Goal: Task Accomplishment & Management: Manage account settings

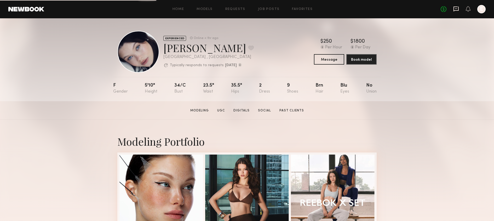
click at [458, 8] on icon at bounding box center [455, 9] width 5 height 5
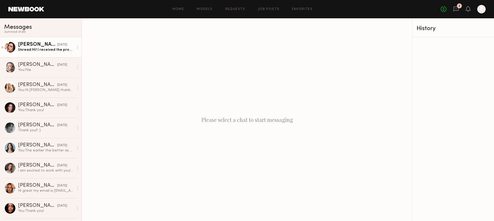
click at [62, 48] on div "Unread: Hi! I received the products and am just waiting on a brief! Thanks :)" at bounding box center [46, 49] width 56 height 5
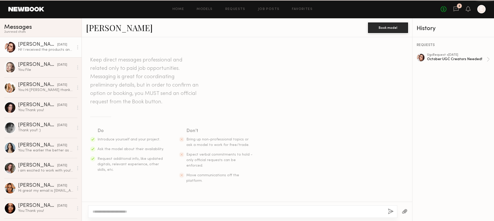
scroll to position [211, 0]
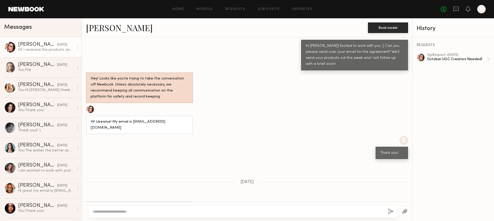
click at [77, 48] on icon at bounding box center [77, 47] width 1 height 4
click at [71, 59] on div "Mark unread" at bounding box center [62, 58] width 38 height 12
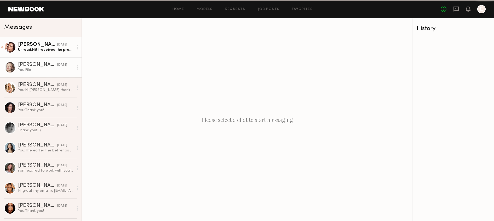
click at [49, 69] on div "You: File" at bounding box center [46, 69] width 56 height 5
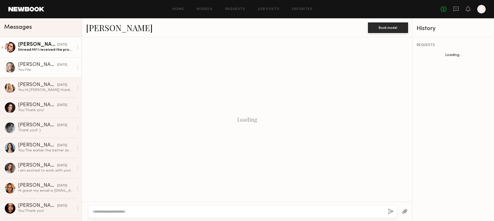
scroll to position [254, 0]
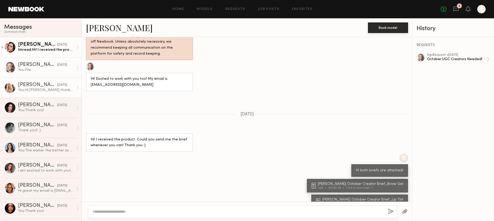
click at [51, 89] on div "You: Hi Sophie thanks for sending! Unfortunately need to ask for a revision as …" at bounding box center [46, 89] width 56 height 5
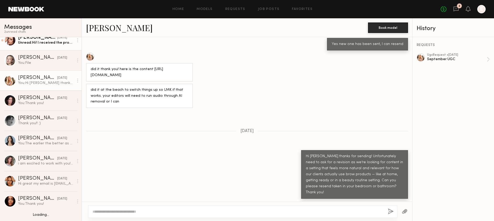
scroll to position [9, 0]
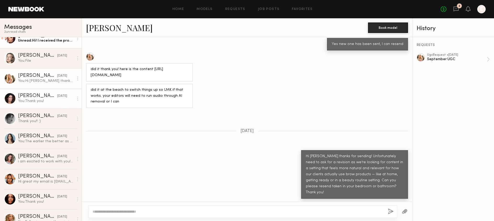
click at [57, 95] on div "[DATE]" at bounding box center [62, 95] width 10 height 5
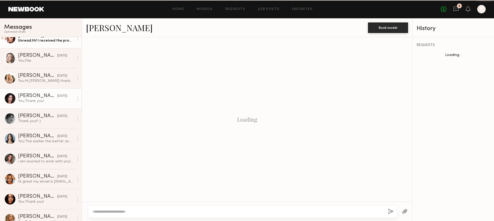
scroll to position [416, 0]
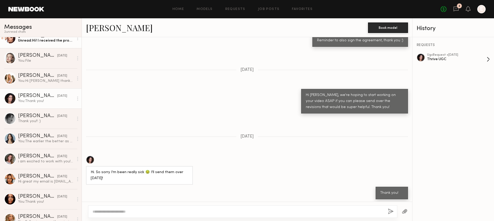
click at [467, 56] on div "ugc Request • 08/29/2025" at bounding box center [457, 54] width 60 height 3
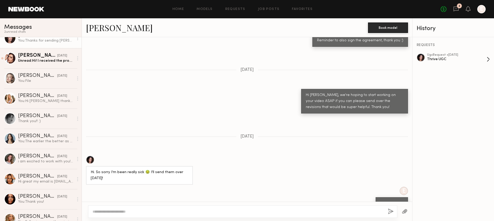
scroll to position [0, 0]
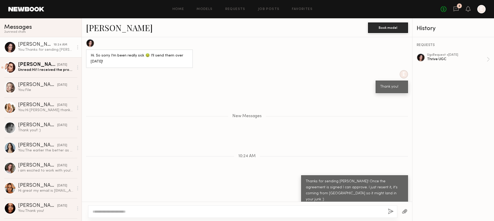
click at [271, 11] on div "Home Models Requests Job Posts Favorites Sign Out No fees up to $5,000 2 E" at bounding box center [264, 9] width 441 height 8
click at [270, 8] on link "Job Posts" at bounding box center [269, 9] width 22 height 3
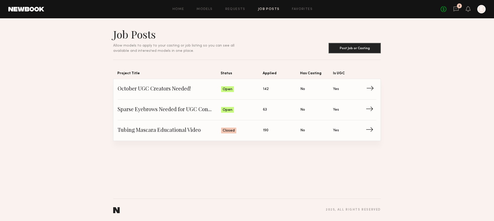
click at [189, 89] on span "October UGC Creators Needed!" at bounding box center [169, 89] width 103 height 8
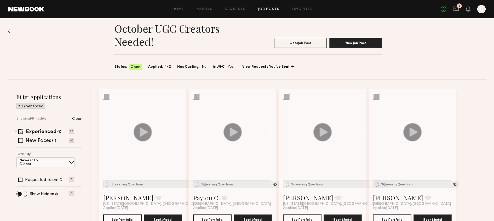
scroll to position [8, 0]
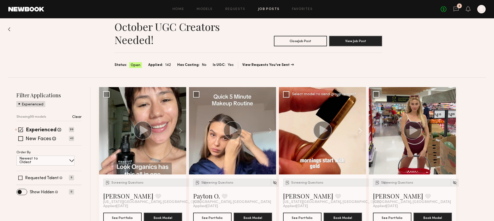
click at [360, 131] on button at bounding box center [357, 130] width 17 height 87
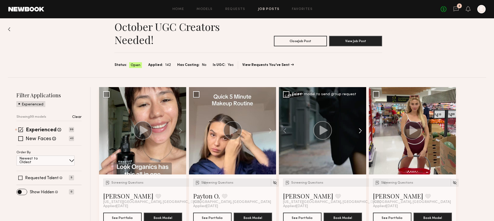
click at [360, 131] on button at bounding box center [357, 130] width 17 height 87
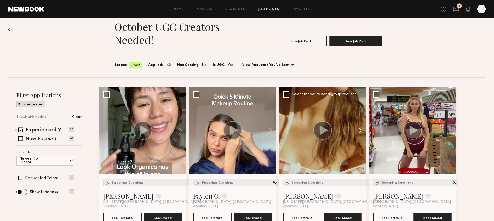
click at [360, 131] on button at bounding box center [357, 130] width 17 height 87
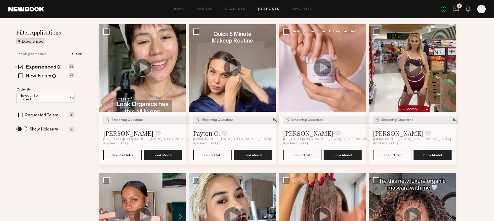
scroll to position [180, 0]
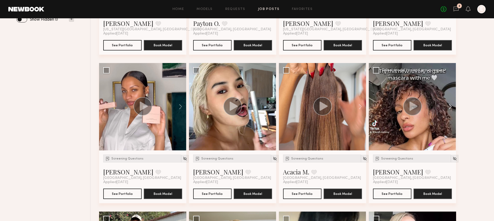
click at [449, 113] on button at bounding box center [447, 106] width 17 height 87
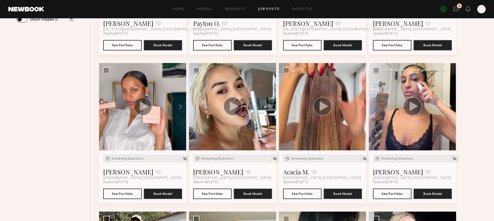
click at [449, 113] on button at bounding box center [447, 106] width 17 height 87
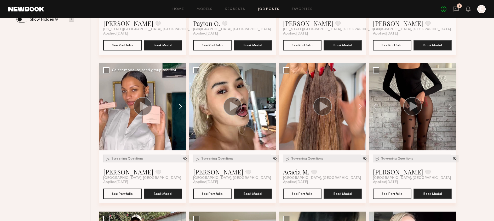
click at [177, 103] on button at bounding box center [177, 106] width 17 height 87
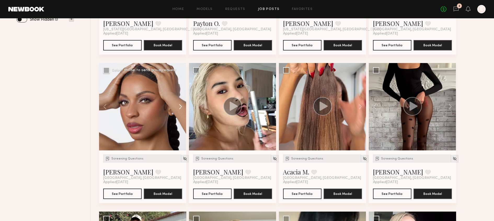
click at [177, 103] on button at bounding box center [177, 106] width 17 height 87
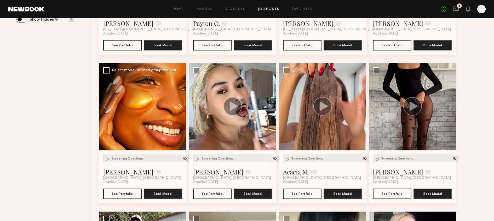
click at [177, 103] on button at bounding box center [177, 106] width 17 height 87
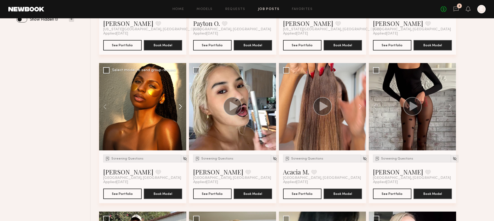
click at [177, 103] on button at bounding box center [177, 106] width 17 height 87
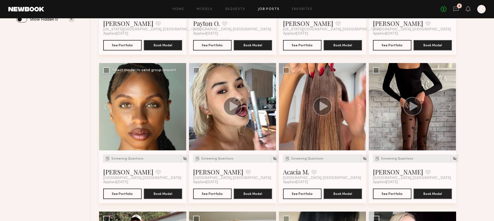
click at [177, 103] on div at bounding box center [142, 106] width 87 height 87
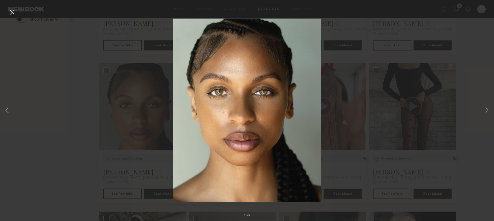
click at [126, 104] on div "5 of 5" at bounding box center [247, 110] width 494 height 221
click at [18, 9] on div "5 of 5" at bounding box center [247, 110] width 494 height 221
click at [16, 9] on div "5 of 5" at bounding box center [247, 110] width 494 height 221
click at [11, 7] on div "5 of 5" at bounding box center [247, 110] width 494 height 221
click at [11, 13] on button at bounding box center [12, 12] width 8 height 9
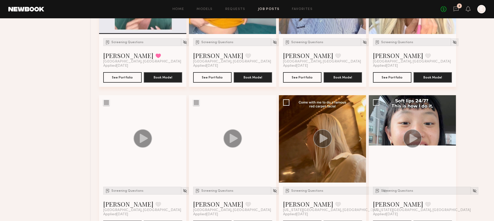
scroll to position [2090, 0]
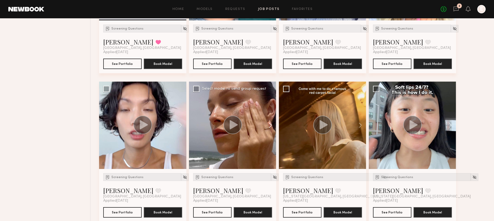
click at [266, 123] on button at bounding box center [267, 124] width 17 height 87
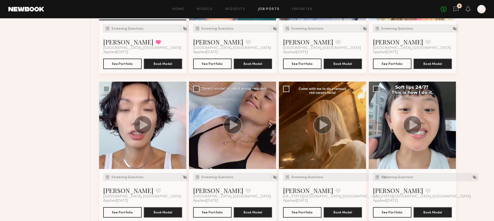
click at [266, 123] on button at bounding box center [267, 124] width 17 height 87
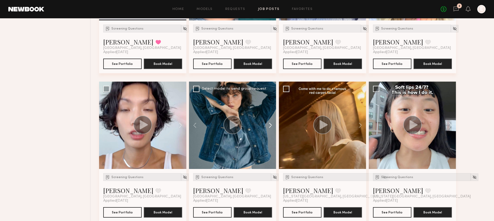
click at [266, 123] on button at bounding box center [267, 124] width 17 height 87
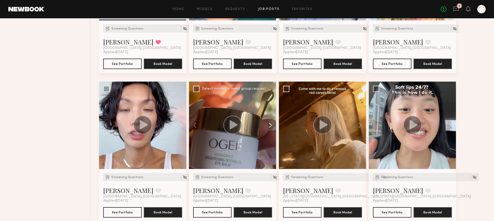
click at [266, 123] on button at bounding box center [267, 124] width 17 height 87
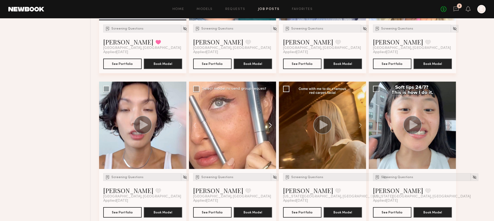
click at [266, 123] on button at bounding box center [267, 124] width 17 height 87
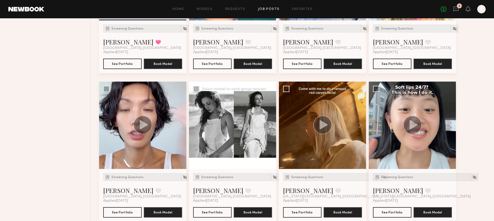
click at [266, 123] on button at bounding box center [267, 124] width 17 height 87
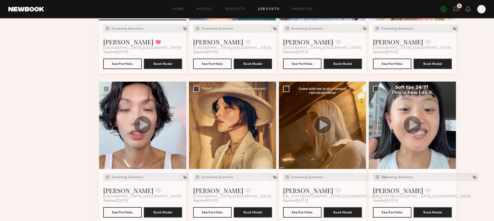
click at [266, 123] on button at bounding box center [267, 124] width 17 height 87
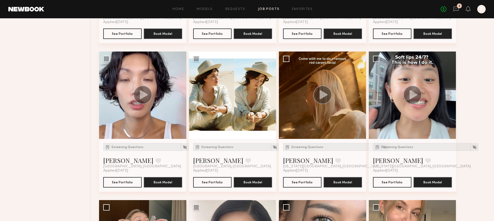
scroll to position [2203, 0]
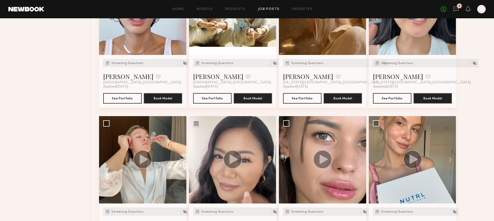
click at [265, 9] on link "Job Posts" at bounding box center [269, 9] width 22 height 3
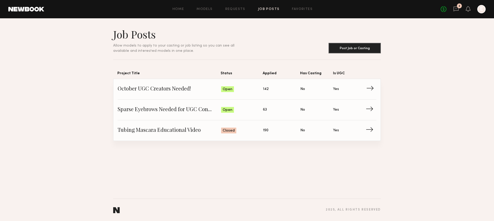
click at [180, 99] on link "October UGC Creators Needed! Status: Open Applied: 142 Has Casting: No Is UGC: …" at bounding box center [247, 89] width 259 height 21
click at [174, 106] on span "Sparse Eyebrows Needed for UGC Content!" at bounding box center [169, 110] width 103 height 8
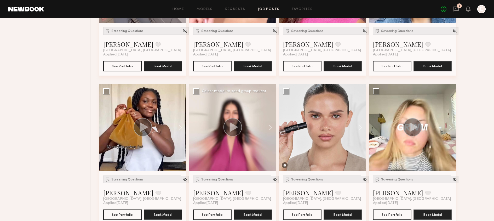
scroll to position [308, 0]
click at [273, 125] on button at bounding box center [267, 127] width 17 height 87
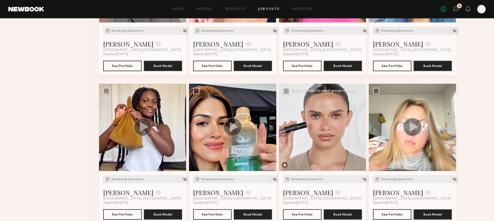
click at [360, 127] on button at bounding box center [357, 127] width 17 height 87
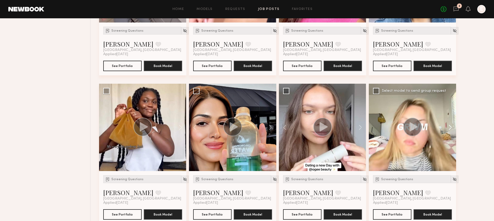
click at [450, 124] on button at bounding box center [447, 127] width 17 height 87
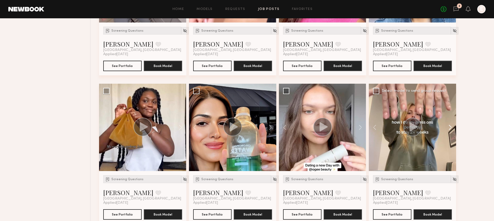
click at [449, 124] on button at bounding box center [447, 127] width 17 height 87
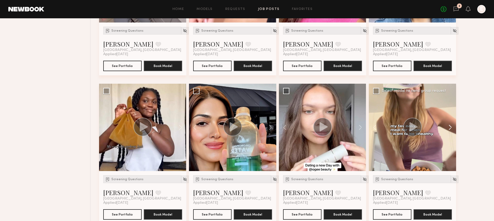
click at [449, 124] on button at bounding box center [447, 127] width 17 height 87
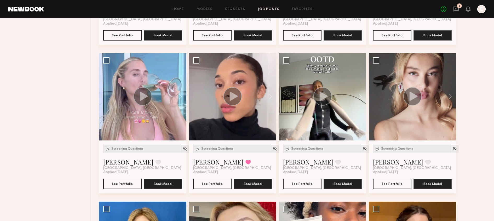
scroll to position [514, 0]
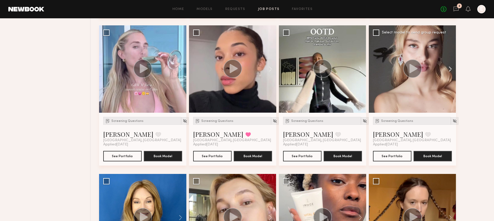
click at [449, 69] on button at bounding box center [447, 68] width 17 height 87
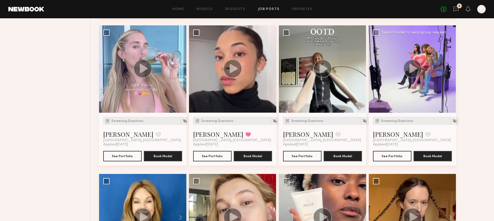
click at [449, 69] on button at bounding box center [447, 68] width 17 height 87
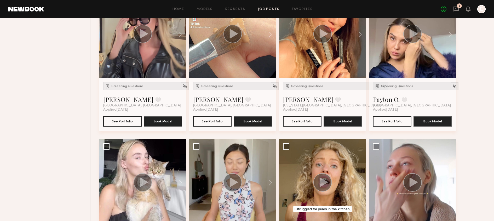
scroll to position [927, 0]
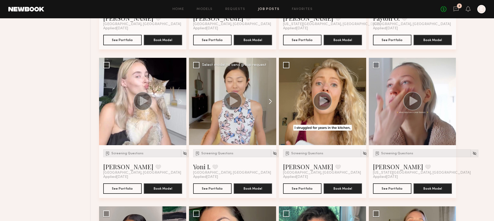
click at [269, 99] on button at bounding box center [267, 101] width 17 height 87
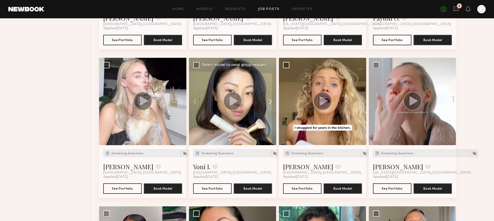
click at [269, 99] on button at bounding box center [267, 101] width 17 height 87
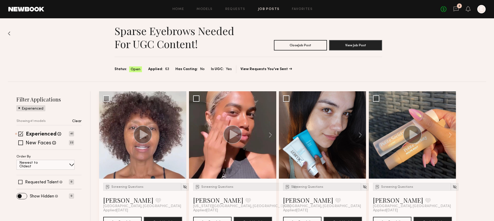
scroll to position [0, 0]
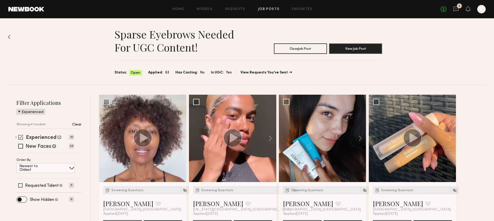
click at [41, 140] on label "Experienced" at bounding box center [41, 137] width 31 height 5
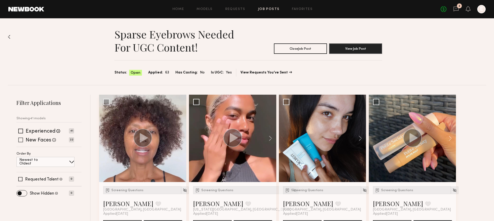
click at [42, 142] on label "New Faces" at bounding box center [39, 140] width 26 height 5
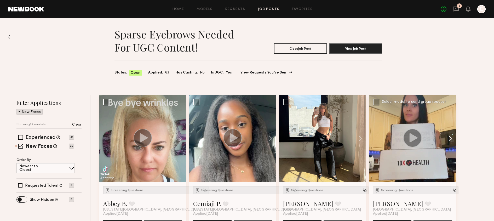
click at [450, 137] on button at bounding box center [447, 138] width 17 height 87
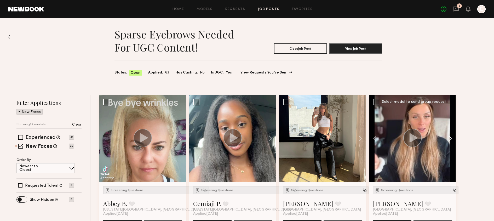
click at [450, 137] on button at bounding box center [447, 138] width 17 height 87
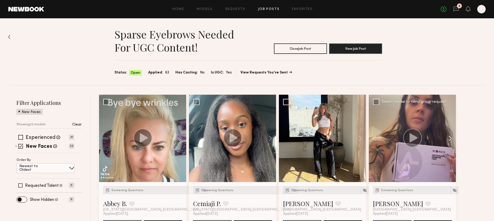
click at [450, 137] on button at bounding box center [447, 138] width 17 height 87
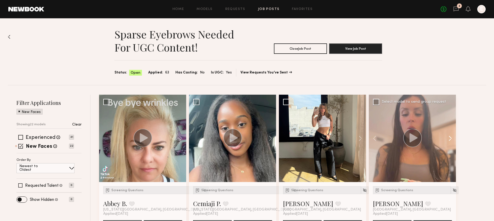
click at [450, 137] on button at bounding box center [447, 138] width 17 height 87
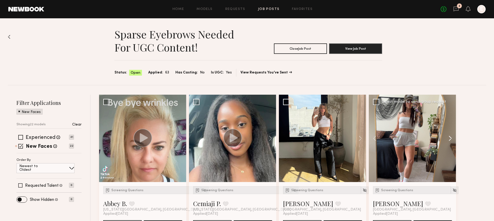
click at [450, 137] on button at bounding box center [447, 138] width 17 height 87
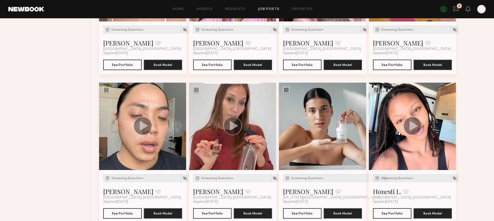
scroll to position [325, 0]
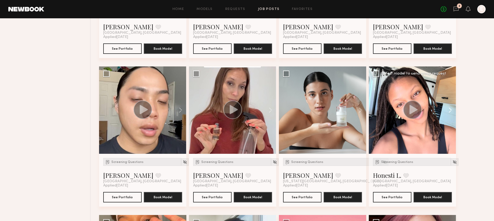
click at [451, 107] on button at bounding box center [447, 109] width 17 height 87
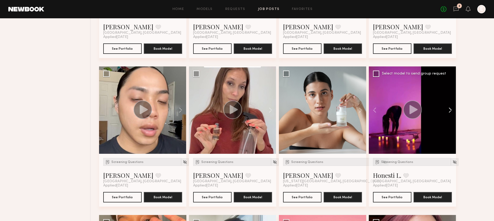
click at [451, 107] on button at bounding box center [447, 109] width 17 height 87
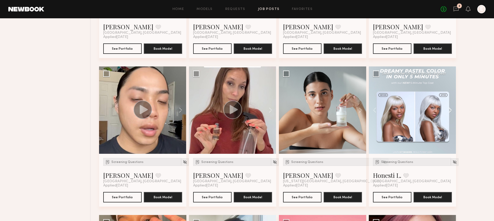
click at [451, 107] on button at bounding box center [447, 109] width 17 height 87
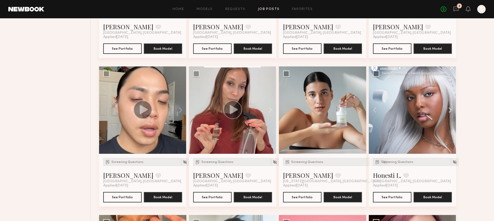
click at [451, 107] on button at bounding box center [447, 109] width 17 height 87
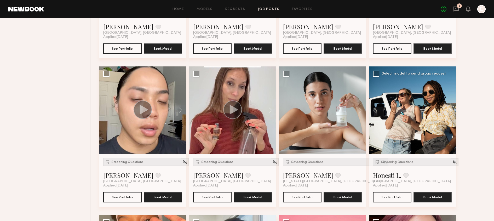
click at [451, 107] on button at bounding box center [447, 109] width 17 height 87
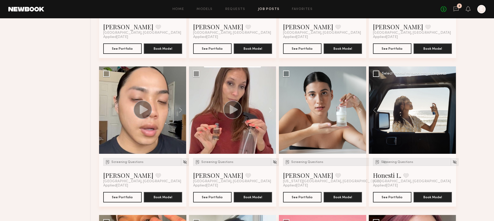
click at [451, 107] on div at bounding box center [411, 109] width 87 height 87
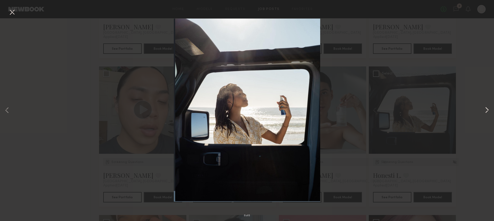
click at [486, 110] on button at bounding box center [486, 110] width 6 height 177
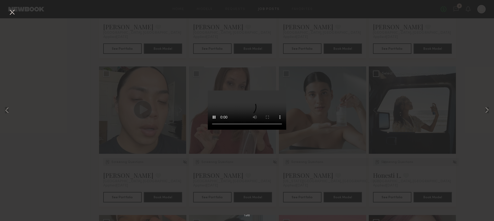
click at [467, 130] on div "1 of 6" at bounding box center [247, 110] width 494 height 221
click at [9, 10] on button at bounding box center [12, 12] width 8 height 9
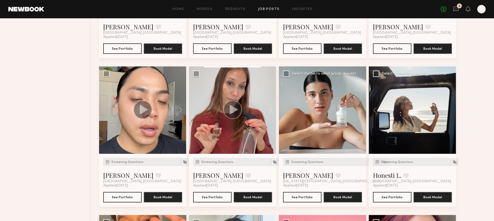
scroll to position [451, 0]
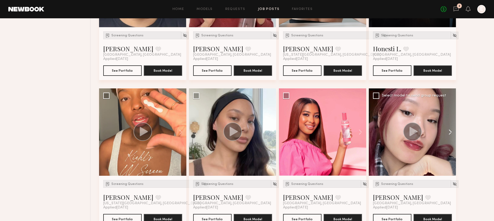
click at [449, 132] on button at bounding box center [447, 131] width 17 height 87
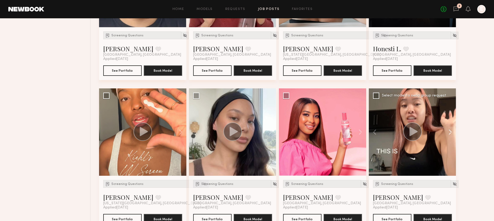
click at [449, 132] on button at bounding box center [447, 131] width 17 height 87
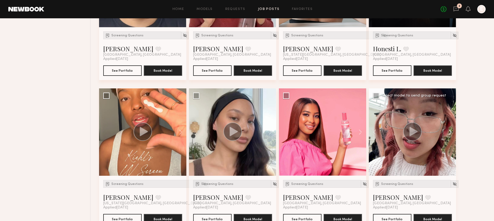
click at [449, 132] on button at bounding box center [447, 131] width 17 height 87
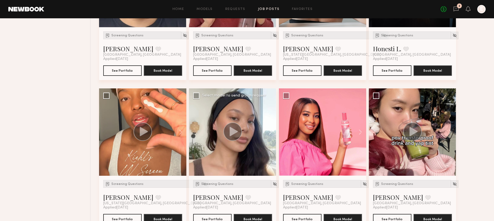
click at [273, 132] on button at bounding box center [267, 131] width 17 height 87
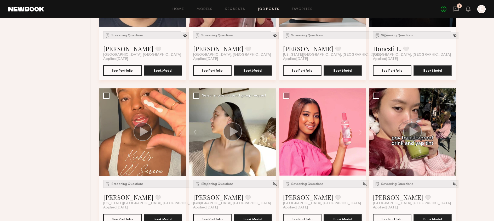
click at [273, 132] on button at bounding box center [267, 131] width 17 height 87
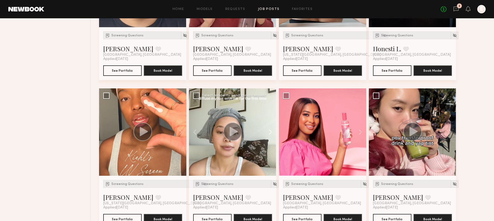
click at [273, 132] on button at bounding box center [267, 131] width 17 height 87
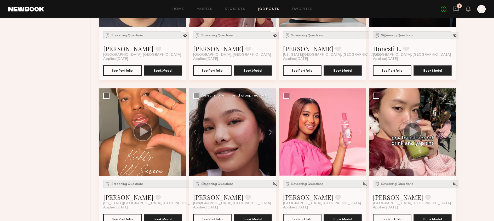
click at [273, 132] on button at bounding box center [267, 131] width 17 height 87
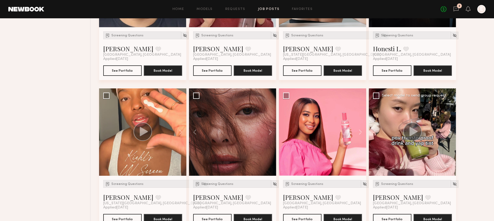
click at [450, 132] on button at bounding box center [447, 131] width 17 height 87
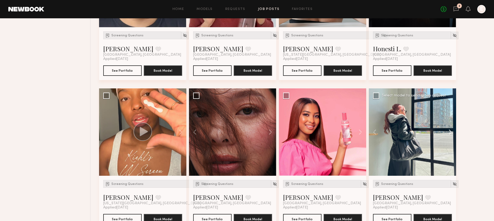
click at [450, 132] on button at bounding box center [447, 131] width 17 height 87
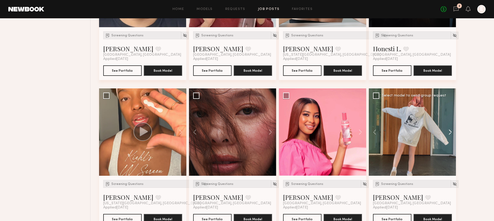
click at [450, 132] on button at bounding box center [447, 131] width 17 height 87
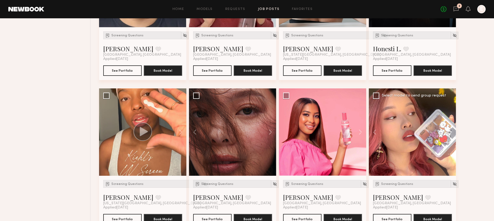
click at [450, 132] on button at bounding box center [447, 131] width 17 height 87
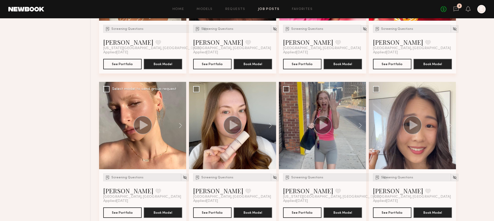
scroll to position [606, 0]
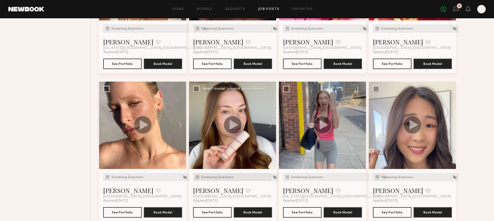
click at [221, 177] on span "Screening Questions" at bounding box center [217, 176] width 32 height 3
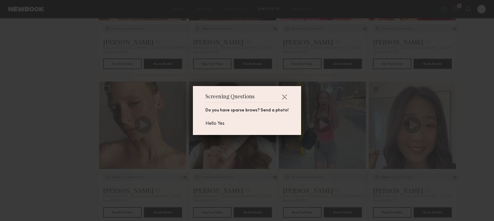
click at [291, 130] on div "Screening Questions Do you have sparse brows? Send a photo! Hello Yes" at bounding box center [247, 110] width 108 height 49
click at [286, 93] on button "button" at bounding box center [284, 96] width 8 height 8
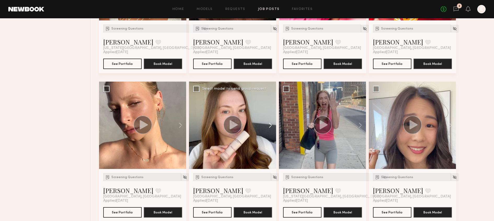
click at [269, 127] on button at bounding box center [267, 124] width 17 height 87
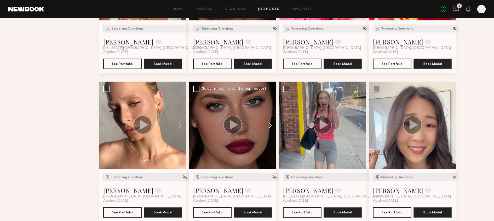
click at [269, 127] on button at bounding box center [267, 124] width 17 height 87
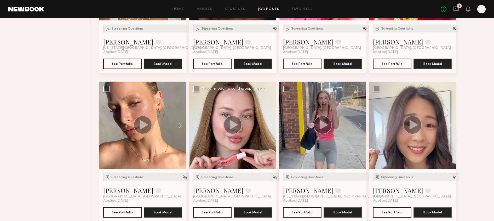
click at [269, 127] on button at bounding box center [267, 124] width 17 height 87
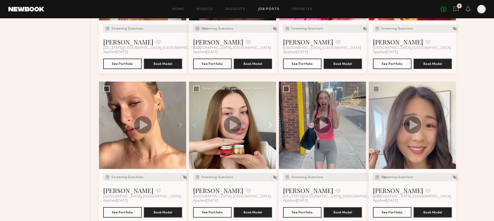
click at [269, 127] on button at bounding box center [267, 124] width 17 height 87
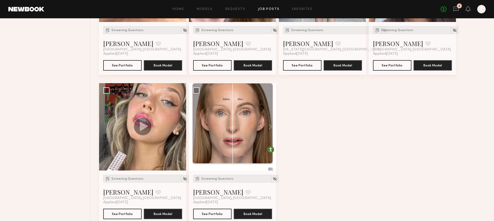
scroll to position [752, 0]
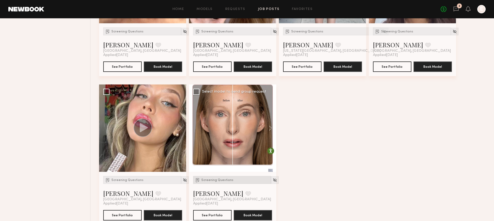
click at [217, 180] on span "Screening Questions" at bounding box center [217, 179] width 32 height 3
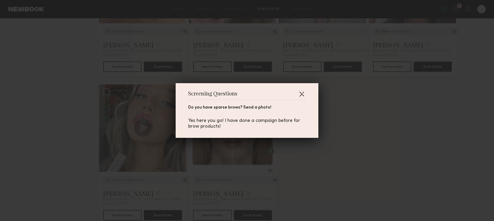
click at [301, 91] on button "button" at bounding box center [301, 94] width 8 height 8
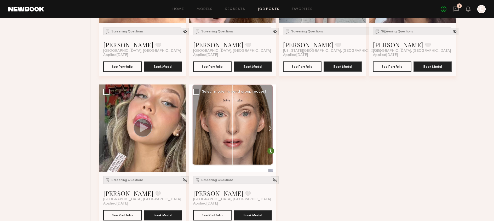
click at [271, 121] on button at bounding box center [267, 127] width 17 height 87
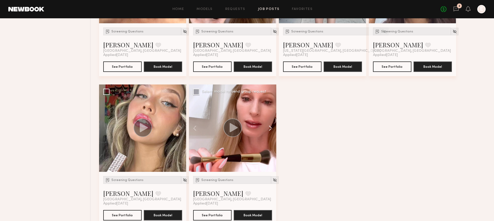
click at [270, 127] on button at bounding box center [267, 127] width 17 height 87
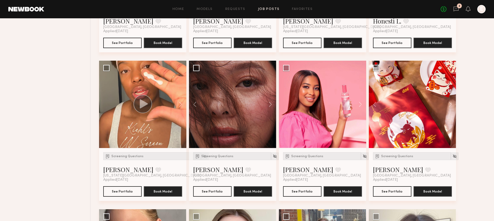
scroll to position [458, 0]
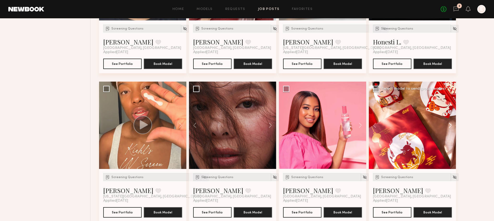
click at [447, 126] on button at bounding box center [447, 124] width 17 height 87
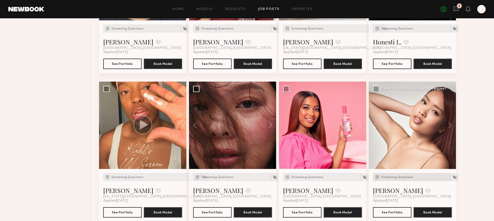
click at [401, 174] on div "Screening Questions" at bounding box center [412, 177] width 78 height 8
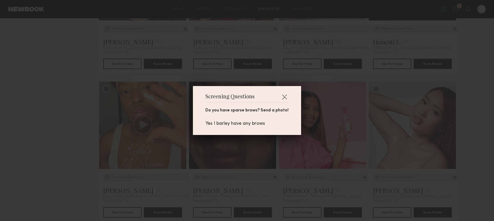
click at [383, 150] on div "Screening Questions Do you have sparse brows? Send a photo! Yes I barley have a…" at bounding box center [247, 110] width 494 height 221
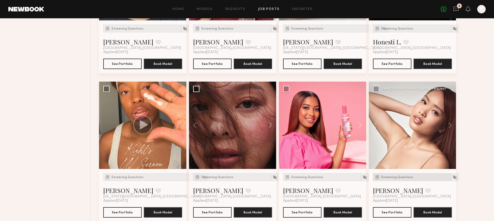
click at [396, 179] on div "Screening Questions" at bounding box center [412, 177] width 78 height 8
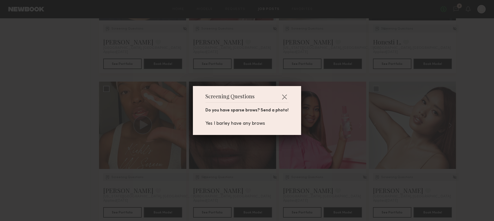
click at [382, 100] on div "Screening Questions Do you have sparse brows? Send a photo! Yes I barley have a…" at bounding box center [247, 110] width 494 height 221
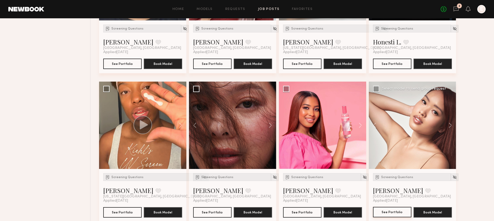
click at [388, 213] on button "See Portfolio" at bounding box center [392, 212] width 38 height 10
click at [452, 11] on div "No fees up to $5,000 E" at bounding box center [462, 9] width 45 height 8
click at [456, 11] on icon at bounding box center [456, 9] width 6 height 6
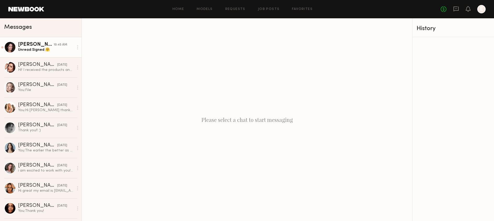
click at [42, 52] on div "Unread: Signed 🤗" at bounding box center [46, 49] width 56 height 5
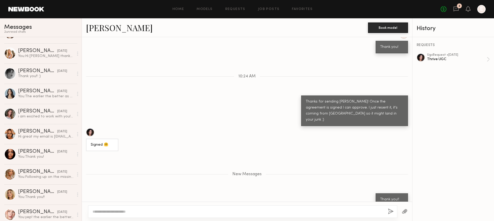
scroll to position [35, 0]
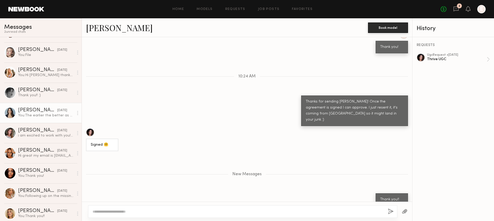
click at [44, 106] on link "Ariana A. 09/26/2025 You: The earlier the better as content was due on 9.10, th…" at bounding box center [40, 113] width 81 height 20
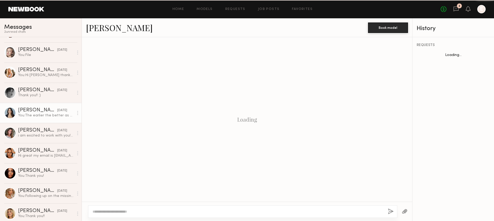
scroll to position [352, 0]
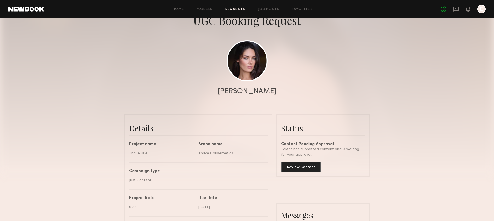
scroll to position [36, 0]
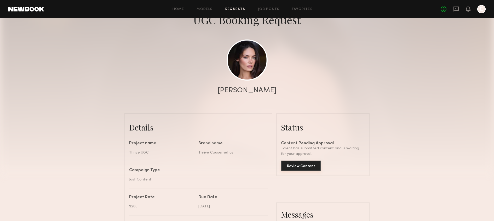
click at [305, 163] on button "Review Content" at bounding box center [301, 165] width 40 height 10
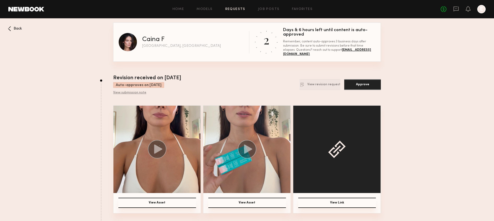
scroll to position [0, 0]
click at [132, 92] on div "View submission note" at bounding box center [147, 92] width 68 height 4
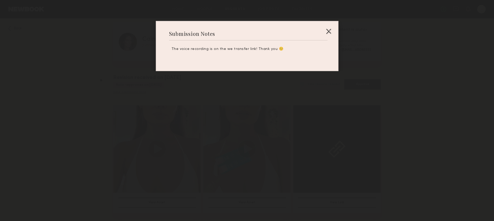
click at [330, 27] on div "Submission Notes The voice recording is on the we transfer link! Thank you ☺️" at bounding box center [247, 46] width 183 height 50
click at [328, 27] on div at bounding box center [328, 31] width 8 height 8
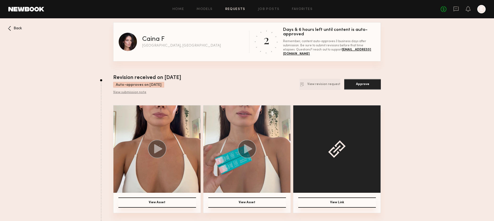
click at [126, 139] on img at bounding box center [156, 148] width 87 height 87
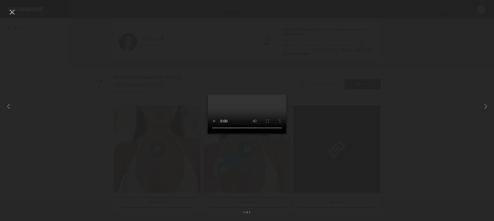
click at [488, 105] on common-icon at bounding box center [485, 106] width 8 height 8
click at [485, 107] on common-icon at bounding box center [485, 106] width 8 height 8
click at [252, 133] on video at bounding box center [247, 113] width 78 height 39
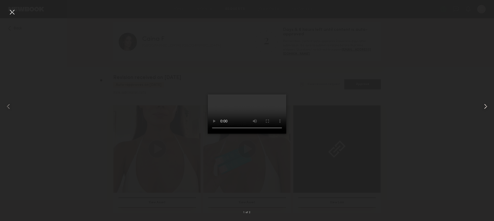
click at [485, 109] on common-icon at bounding box center [485, 106] width 8 height 8
click at [383, 105] on div at bounding box center [247, 106] width 494 height 196
click at [362, 121] on div at bounding box center [247, 106] width 494 height 196
click at [13, 13] on div at bounding box center [12, 12] width 8 height 8
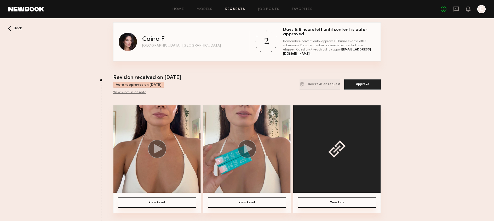
click at [315, 159] on div at bounding box center [336, 148] width 87 height 87
click at [330, 197] on button "View Link" at bounding box center [337, 202] width 78 height 10
click at [186, 144] on img at bounding box center [156, 148] width 87 height 87
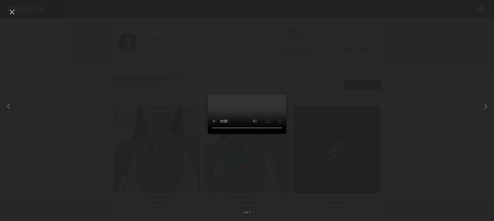
click at [326, 167] on div at bounding box center [247, 106] width 494 height 196
click at [349, 119] on div at bounding box center [247, 106] width 494 height 196
click at [14, 14] on div at bounding box center [12, 12] width 8 height 8
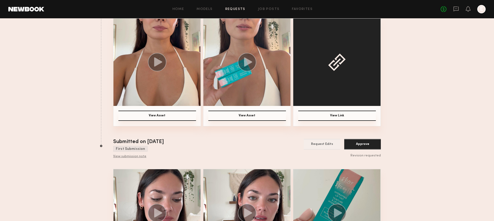
scroll to position [188, 0]
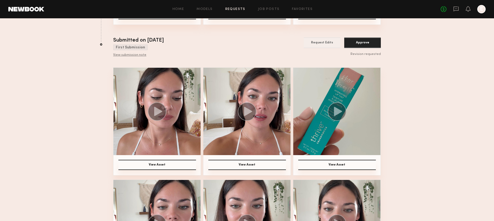
click at [338, 104] on circle at bounding box center [336, 111] width 19 height 19
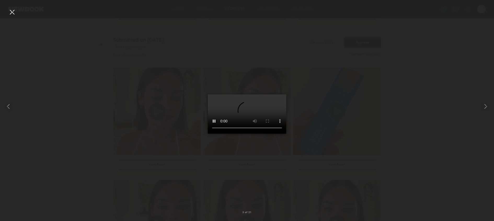
click at [141, 101] on div at bounding box center [247, 106] width 494 height 196
click at [51, 21] on div at bounding box center [247, 106] width 494 height 196
click at [15, 15] on div at bounding box center [12, 12] width 8 height 8
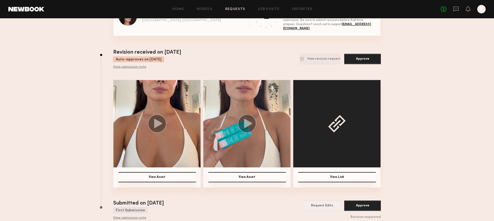
scroll to position [0, 0]
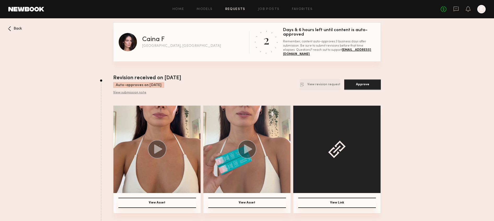
click at [166, 140] on icon at bounding box center [157, 149] width 19 height 19
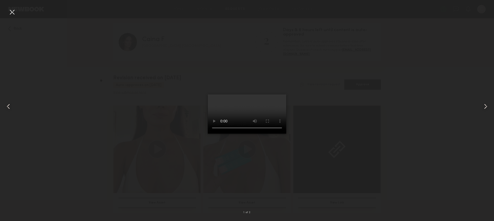
click at [167, 161] on div at bounding box center [247, 106] width 494 height 196
click at [14, 14] on div at bounding box center [12, 12] width 8 height 8
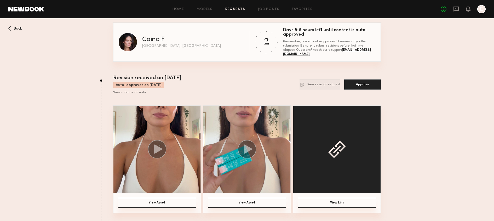
click at [159, 206] on button "View Asset" at bounding box center [157, 202] width 78 height 10
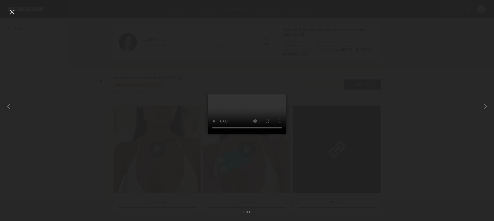
click at [305, 187] on div at bounding box center [247, 106] width 494 height 196
click at [389, 35] on div at bounding box center [247, 106] width 494 height 196
drag, startPoint x: 16, startPoint y: 13, endPoint x: 24, endPoint y: 13, distance: 8.4
click at [16, 13] on div at bounding box center [12, 12] width 8 height 8
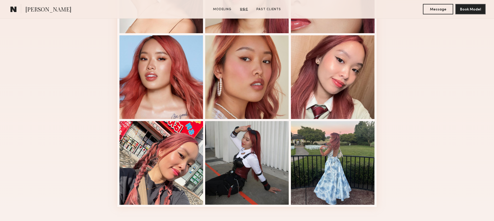
scroll to position [170, 0]
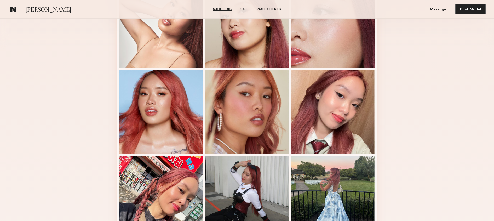
click at [223, 5] on section "Crystal D. Modeling UGC Past Clients Message Book Model" at bounding box center [247, 9] width 494 height 19
click at [223, 8] on link "Modeling" at bounding box center [222, 9] width 24 height 5
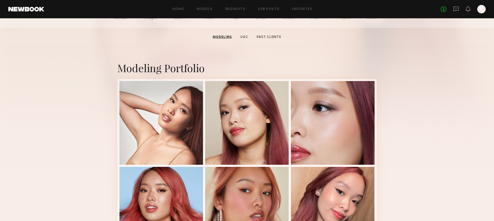
scroll to position [66, 0]
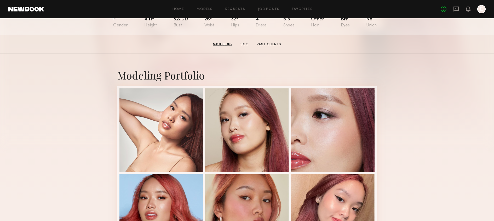
click at [265, 11] on div "Home Models Requests Job Posts Favorites Sign Out No fees up to $5,000 E" at bounding box center [264, 9] width 441 height 8
click at [266, 8] on link "Job Posts" at bounding box center [269, 9] width 22 height 3
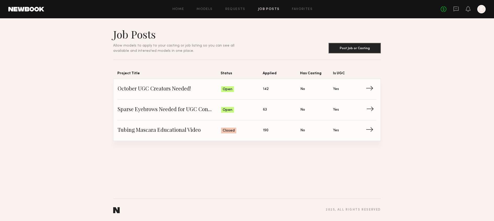
click at [210, 111] on span "Sparse Eyebrows Needed for UGC Content!" at bounding box center [169, 110] width 103 height 8
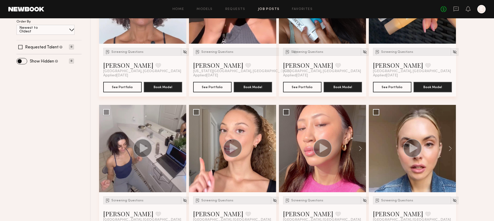
scroll to position [182, 0]
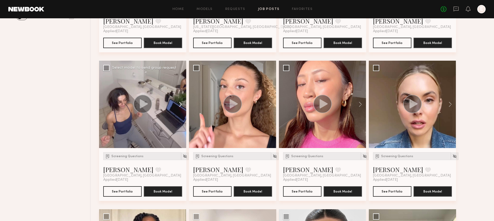
click at [179, 103] on button at bounding box center [177, 104] width 17 height 87
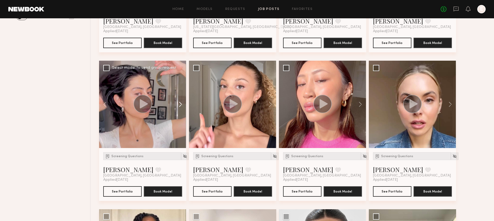
click at [179, 103] on button at bounding box center [177, 104] width 17 height 87
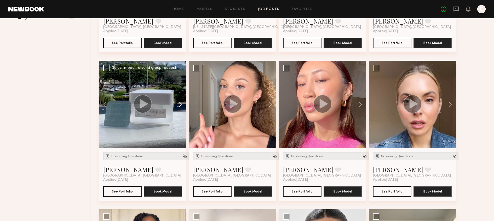
click at [180, 104] on button at bounding box center [177, 104] width 17 height 87
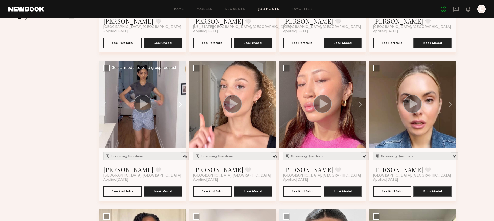
click at [181, 104] on button at bounding box center [177, 104] width 17 height 87
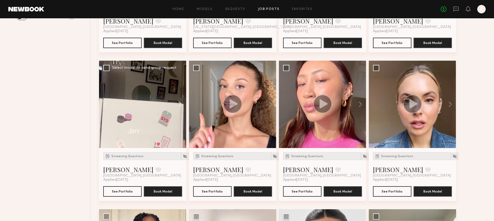
click at [181, 104] on button at bounding box center [177, 104] width 17 height 87
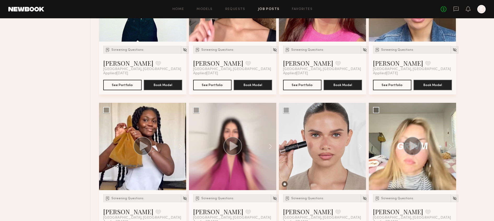
scroll to position [300, 0]
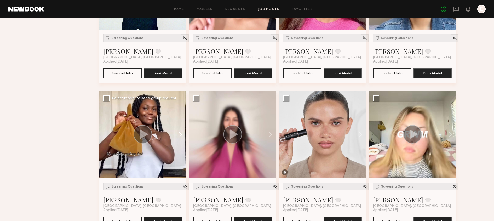
click at [181, 134] on button at bounding box center [177, 134] width 17 height 87
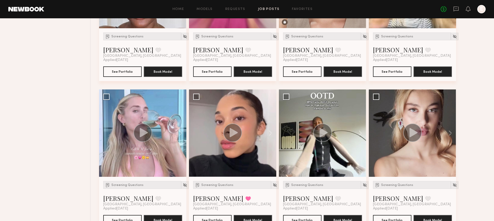
scroll to position [451, 0]
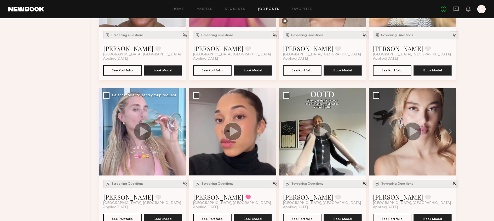
click at [181, 128] on button at bounding box center [177, 131] width 17 height 87
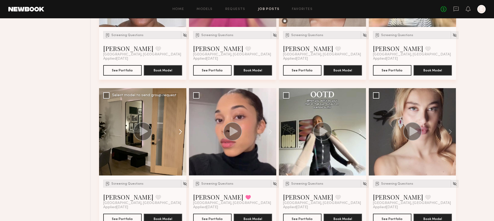
click at [181, 128] on button at bounding box center [177, 131] width 17 height 87
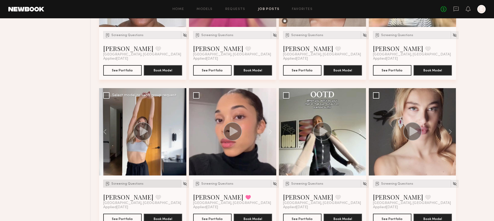
click at [118, 184] on span "Screening Questions" at bounding box center [127, 183] width 32 height 3
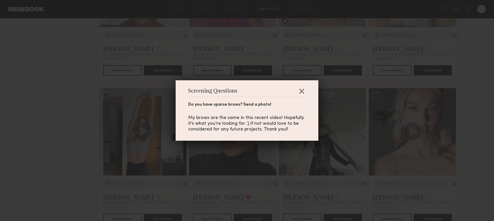
click at [302, 90] on button "button" at bounding box center [301, 91] width 8 height 8
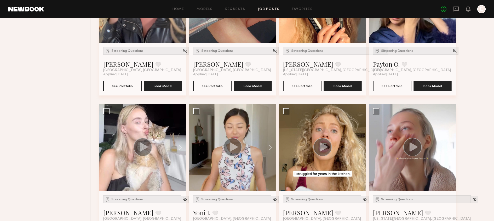
scroll to position [882, 0]
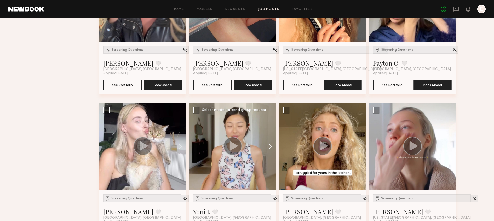
click at [271, 147] on button at bounding box center [267, 146] width 17 height 87
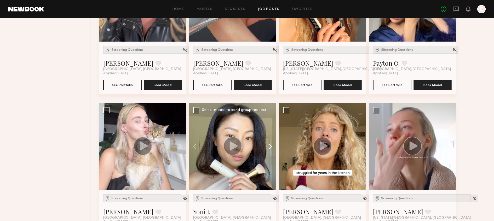
click at [271, 147] on button at bounding box center [267, 146] width 17 height 87
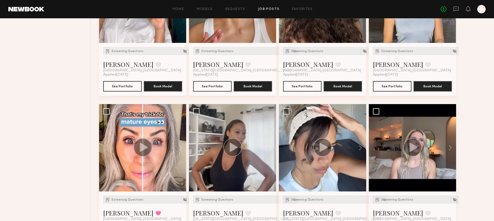
scroll to position [1178, 0]
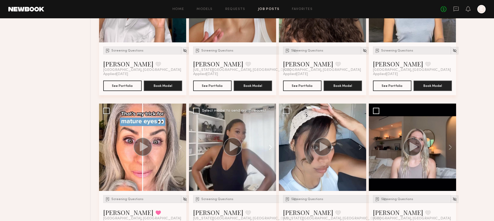
click at [271, 147] on button at bounding box center [267, 146] width 17 height 87
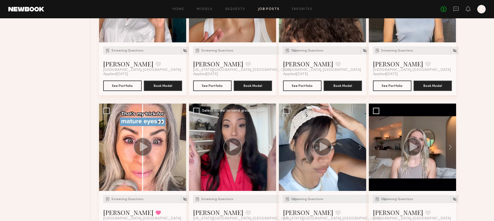
click at [271, 147] on button at bounding box center [267, 146] width 17 height 87
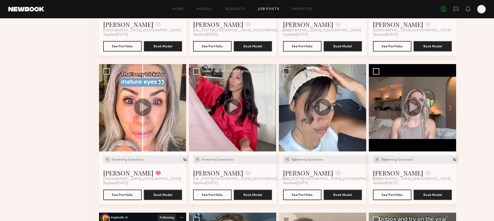
scroll to position [1314, 0]
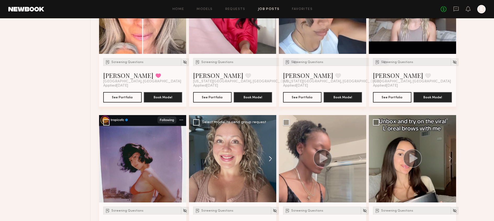
click at [271, 158] on button at bounding box center [267, 158] width 17 height 87
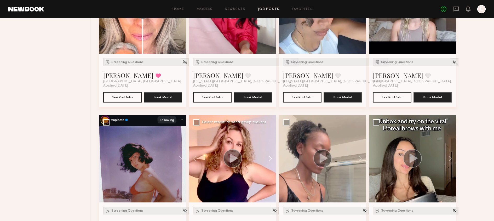
click at [271, 158] on button at bounding box center [267, 158] width 17 height 87
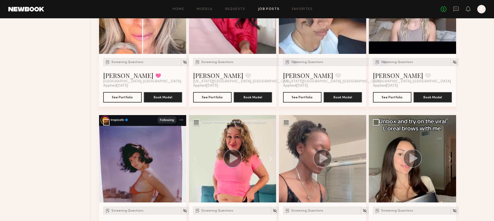
click at [271, 158] on button at bounding box center [267, 158] width 17 height 87
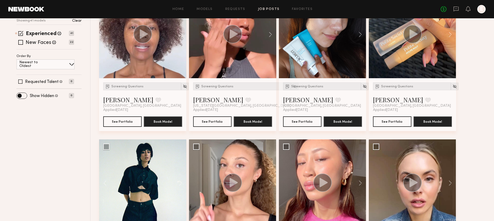
scroll to position [0, 0]
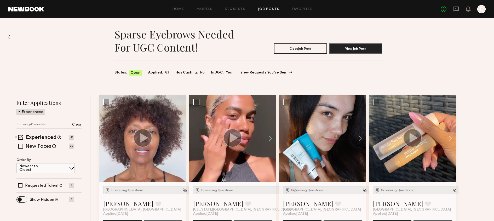
click at [261, 8] on link "Job Posts" at bounding box center [269, 9] width 22 height 3
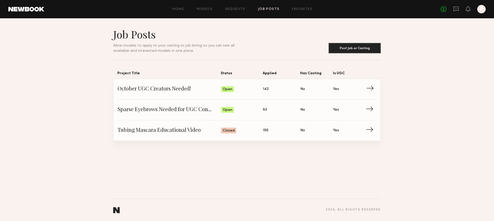
click at [169, 91] on span "October UGC Creators Needed!" at bounding box center [169, 89] width 103 height 8
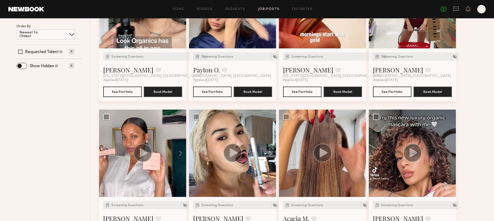
scroll to position [144, 0]
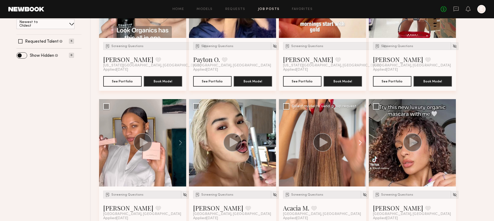
click at [359, 142] on button at bounding box center [357, 142] width 17 height 87
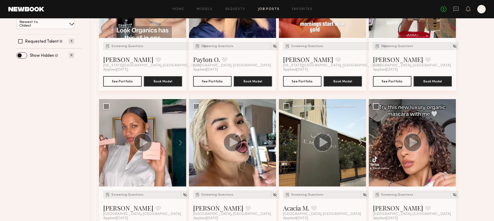
click at [359, 142] on button at bounding box center [357, 142] width 17 height 87
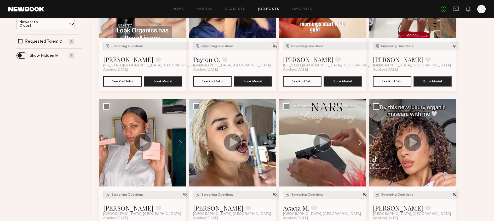
click at [359, 142] on button at bounding box center [357, 142] width 17 height 87
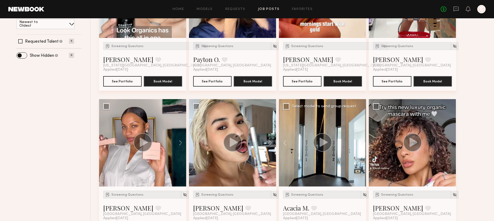
click at [359, 142] on button at bounding box center [357, 142] width 17 height 87
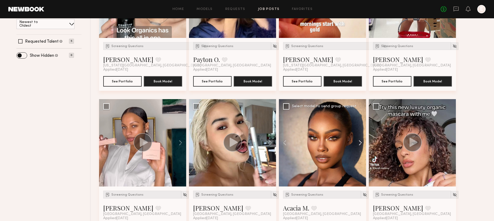
click at [359, 142] on button at bounding box center [357, 142] width 17 height 87
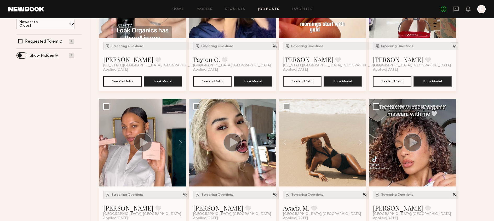
click at [446, 143] on button at bounding box center [447, 142] width 17 height 87
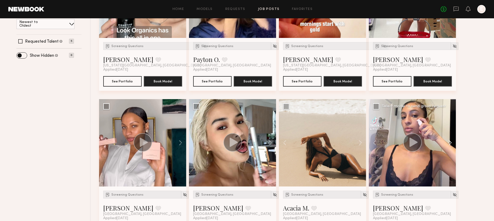
click at [446, 143] on button at bounding box center [447, 142] width 17 height 87
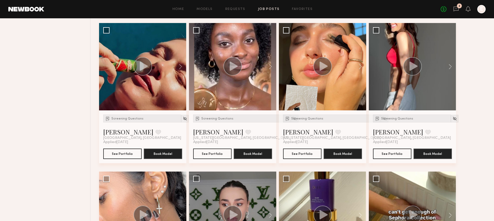
scroll to position [924, 0]
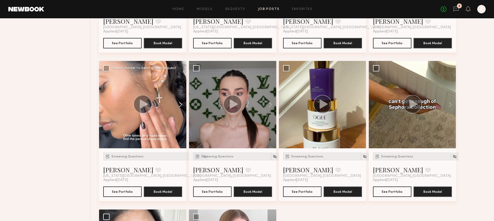
click at [181, 106] on button at bounding box center [177, 104] width 17 height 87
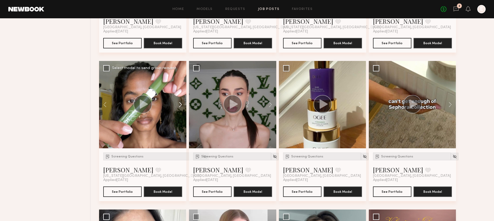
click at [181, 106] on button at bounding box center [177, 104] width 17 height 87
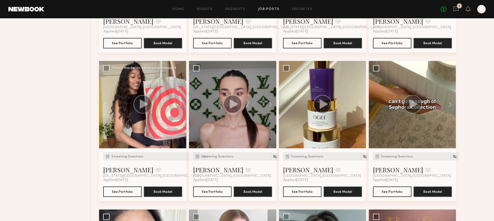
scroll to position [1065, 0]
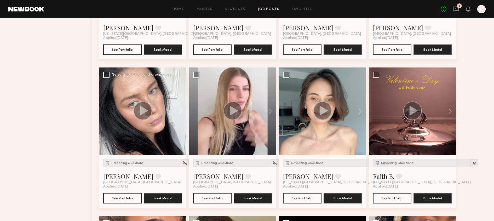
click at [181, 113] on button at bounding box center [177, 110] width 17 height 87
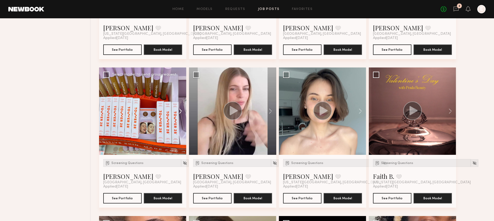
click at [181, 113] on button at bounding box center [177, 110] width 17 height 87
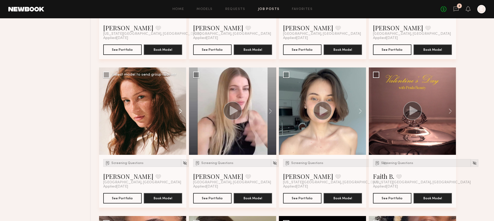
click at [181, 113] on button at bounding box center [177, 110] width 17 height 87
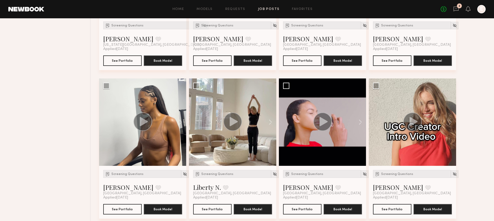
scroll to position [1359, 0]
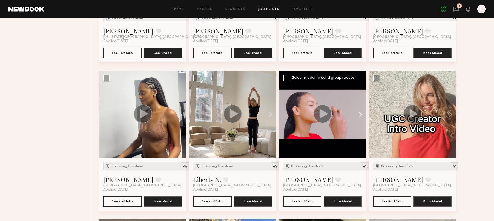
click at [359, 117] on button at bounding box center [357, 114] width 17 height 87
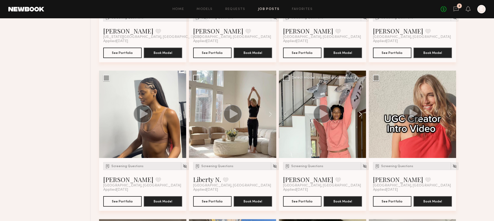
click at [359, 117] on button at bounding box center [357, 114] width 17 height 87
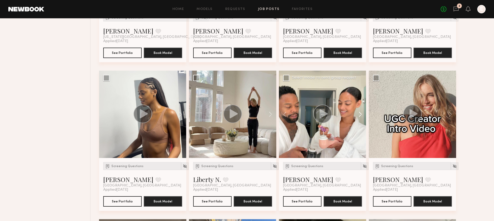
click at [359, 117] on button at bounding box center [357, 114] width 17 height 87
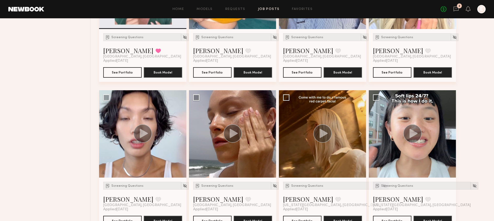
scroll to position [2087, 0]
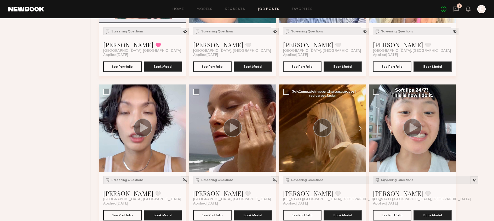
click at [360, 127] on button at bounding box center [357, 127] width 17 height 87
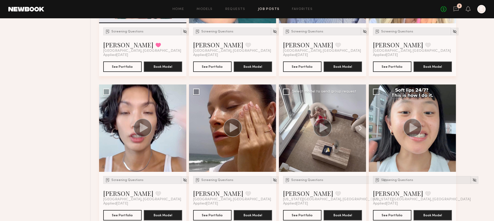
click at [360, 127] on button at bounding box center [357, 127] width 17 height 87
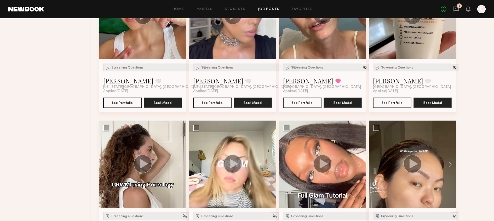
scroll to position [2555, 0]
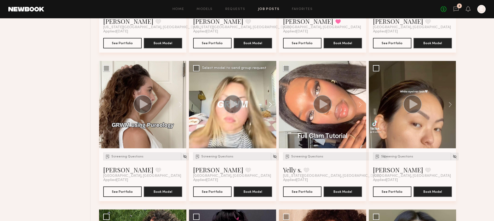
click at [272, 104] on button at bounding box center [267, 104] width 17 height 87
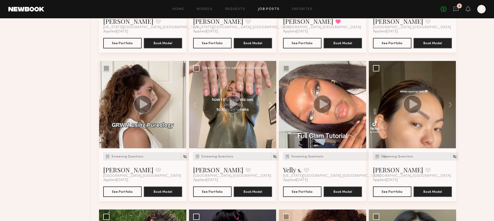
click at [272, 104] on button at bounding box center [267, 104] width 17 height 87
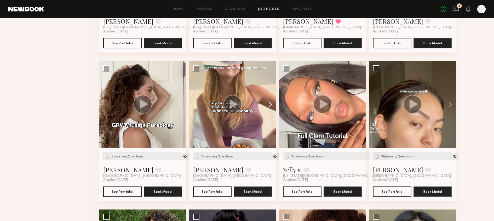
click at [272, 104] on button at bounding box center [267, 104] width 17 height 87
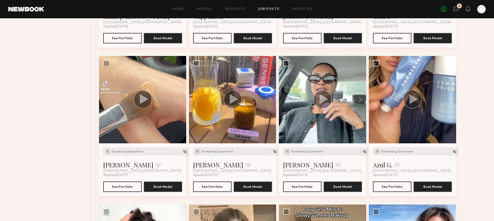
scroll to position [2857, 0]
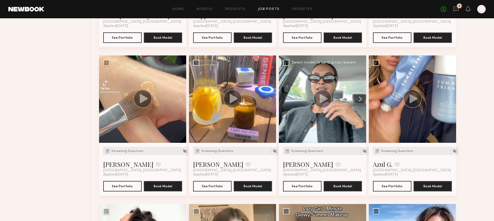
click at [357, 96] on button at bounding box center [357, 98] width 17 height 87
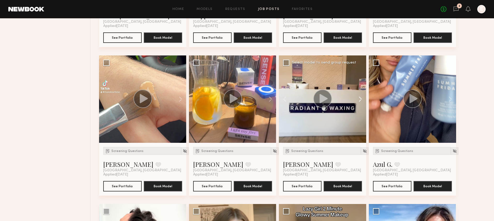
click at [357, 96] on button at bounding box center [357, 98] width 17 height 87
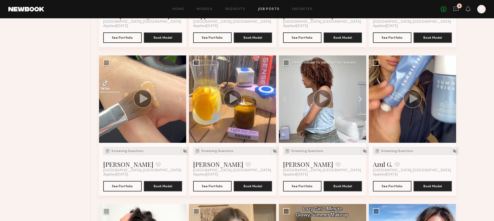
click at [357, 96] on button at bounding box center [357, 98] width 17 height 87
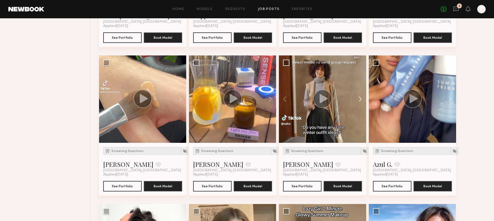
click at [357, 96] on button at bounding box center [357, 98] width 17 height 87
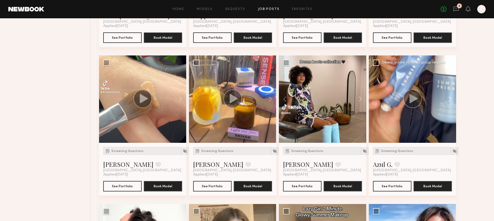
click at [448, 101] on button at bounding box center [447, 98] width 17 height 87
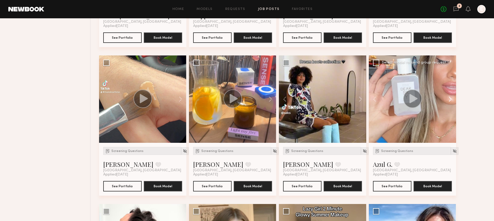
click at [448, 101] on button at bounding box center [447, 98] width 17 height 87
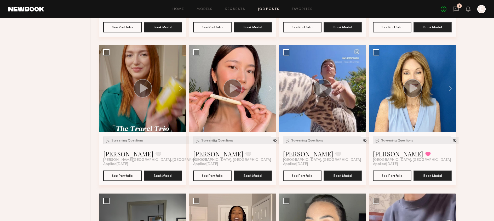
scroll to position [3144, 0]
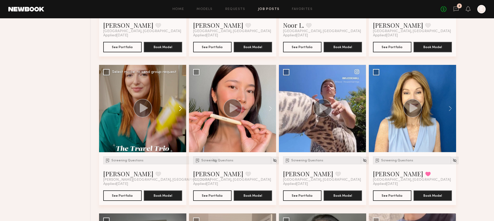
click at [179, 110] on button at bounding box center [177, 108] width 17 height 87
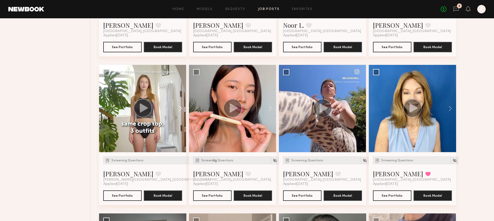
click at [179, 110] on button at bounding box center [177, 108] width 17 height 87
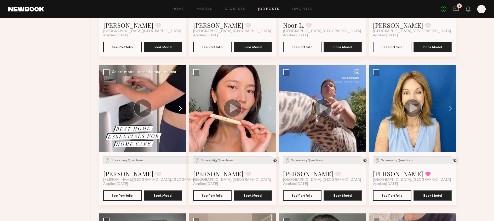
click at [179, 110] on button at bounding box center [177, 108] width 17 height 87
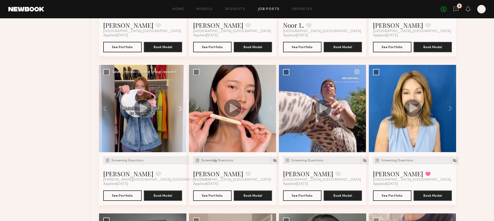
click at [179, 110] on button at bounding box center [177, 108] width 17 height 87
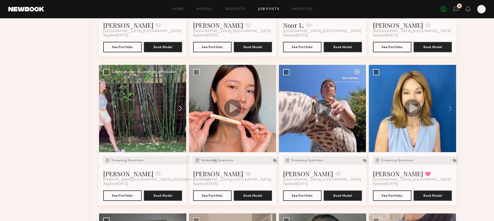
click at [179, 110] on button at bounding box center [177, 108] width 17 height 87
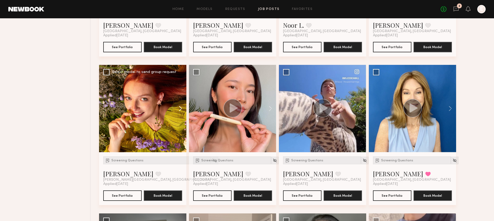
click at [179, 110] on button at bounding box center [177, 108] width 17 height 87
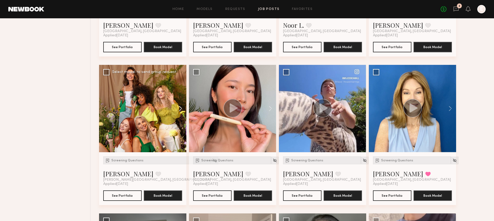
click at [179, 110] on button at bounding box center [177, 108] width 17 height 87
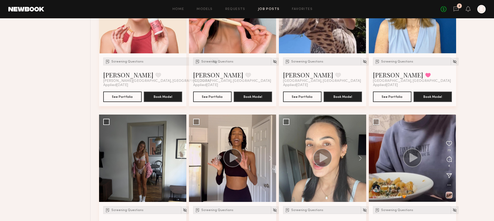
scroll to position [3221, 0]
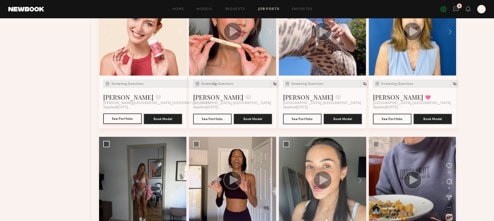
click at [118, 122] on button "See Portfolio" at bounding box center [122, 118] width 38 height 10
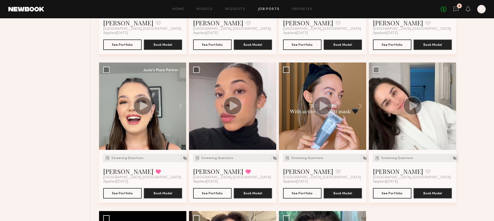
scroll to position [3441, 0]
